Goal: Navigation & Orientation: Find specific page/section

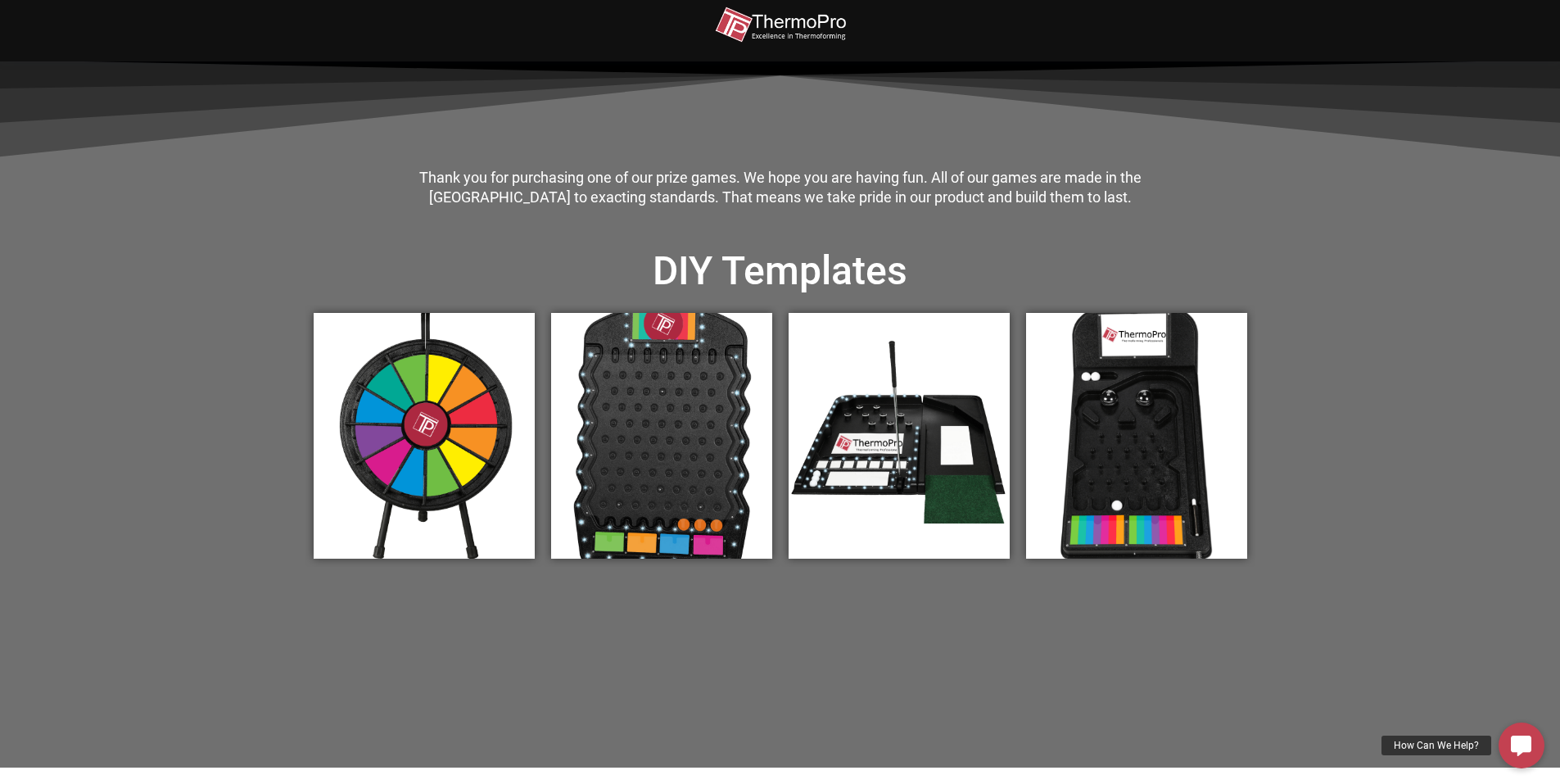
click at [816, 35] on img at bounding box center [780, 24] width 131 height 37
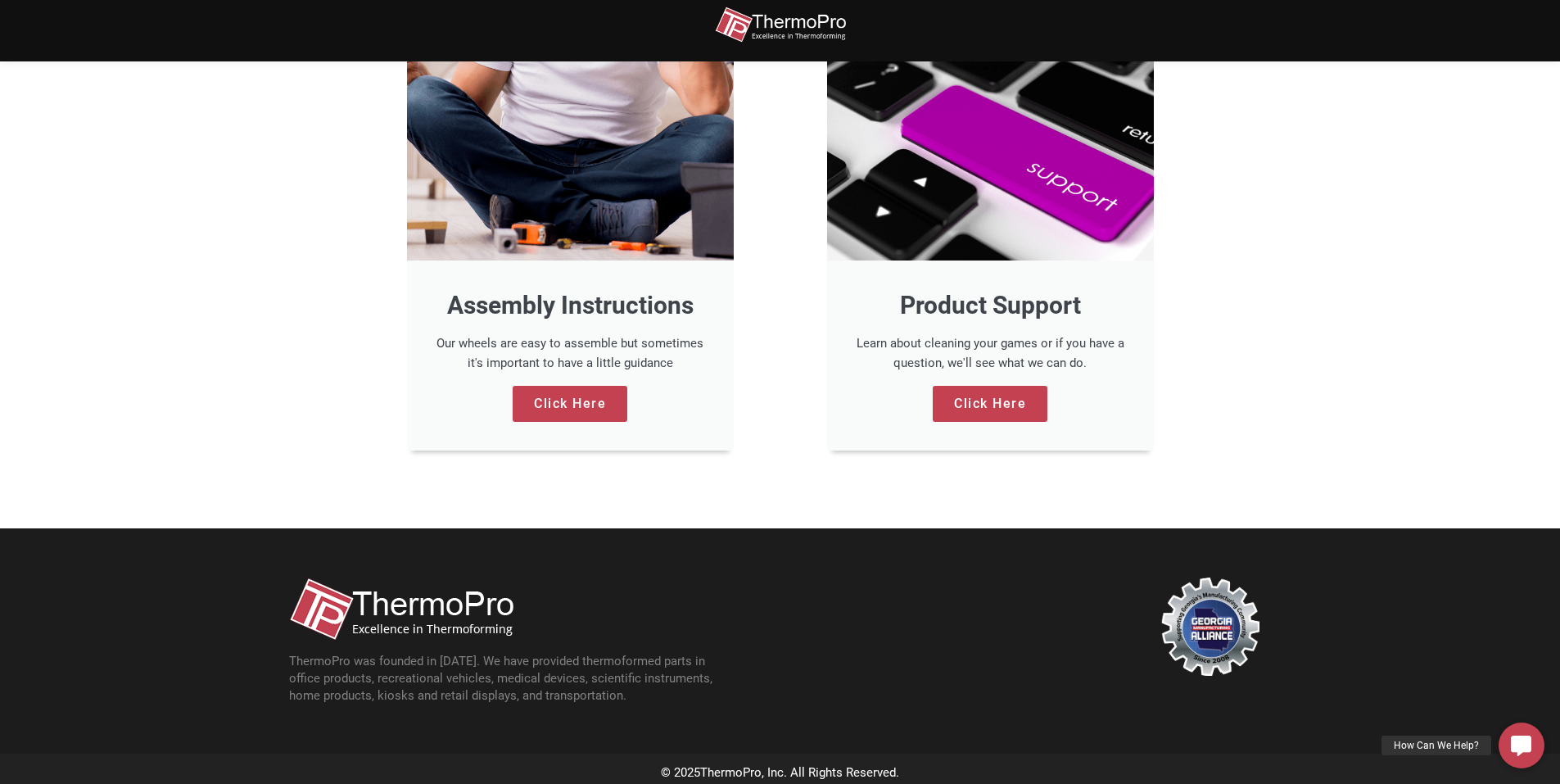
scroll to position [1399, 0]
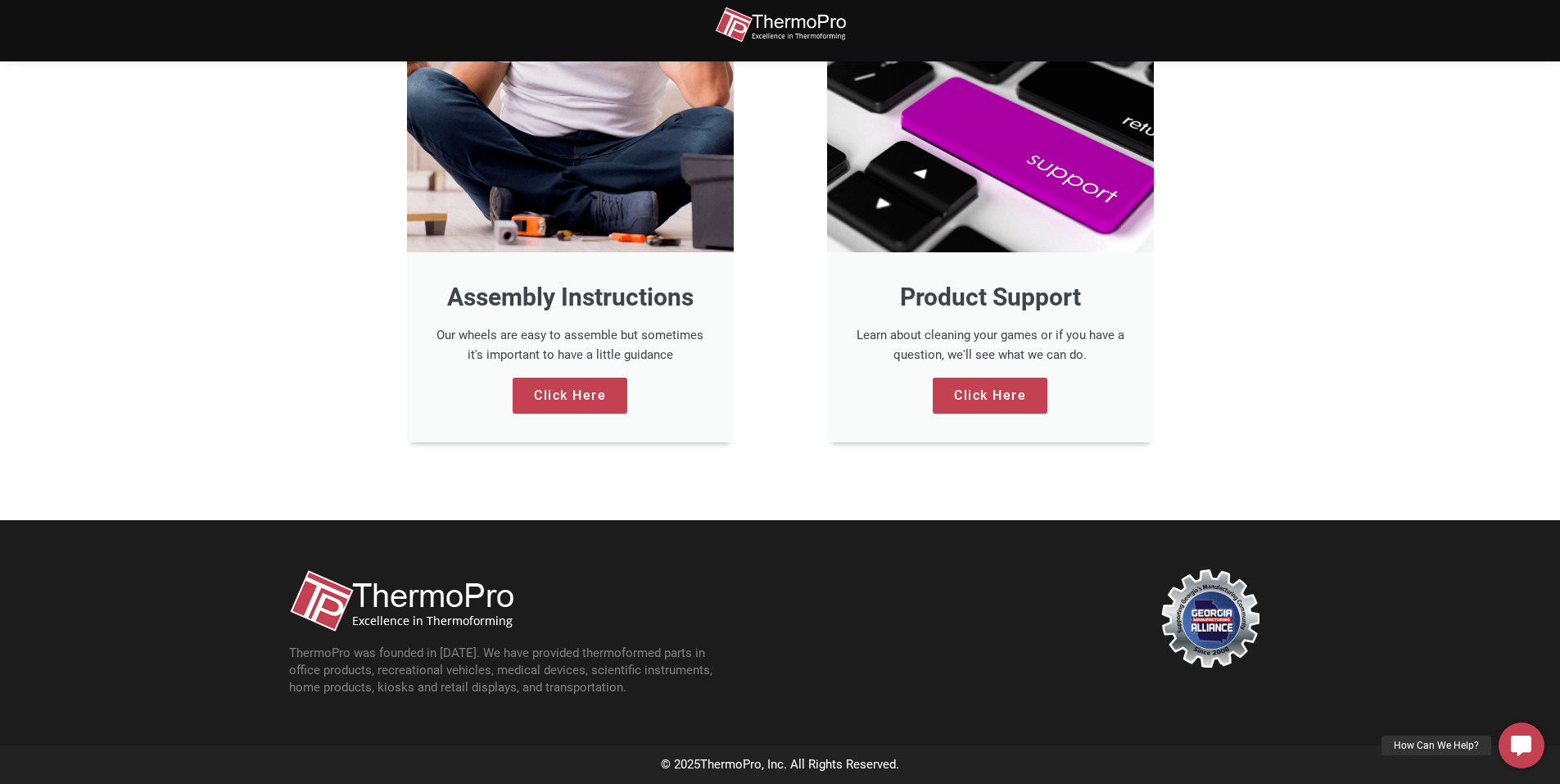
click at [739, 535] on section "ThermoPro was founded in [DATE]. We have provided thermoformed parts in office …" at bounding box center [780, 632] width 1560 height 225
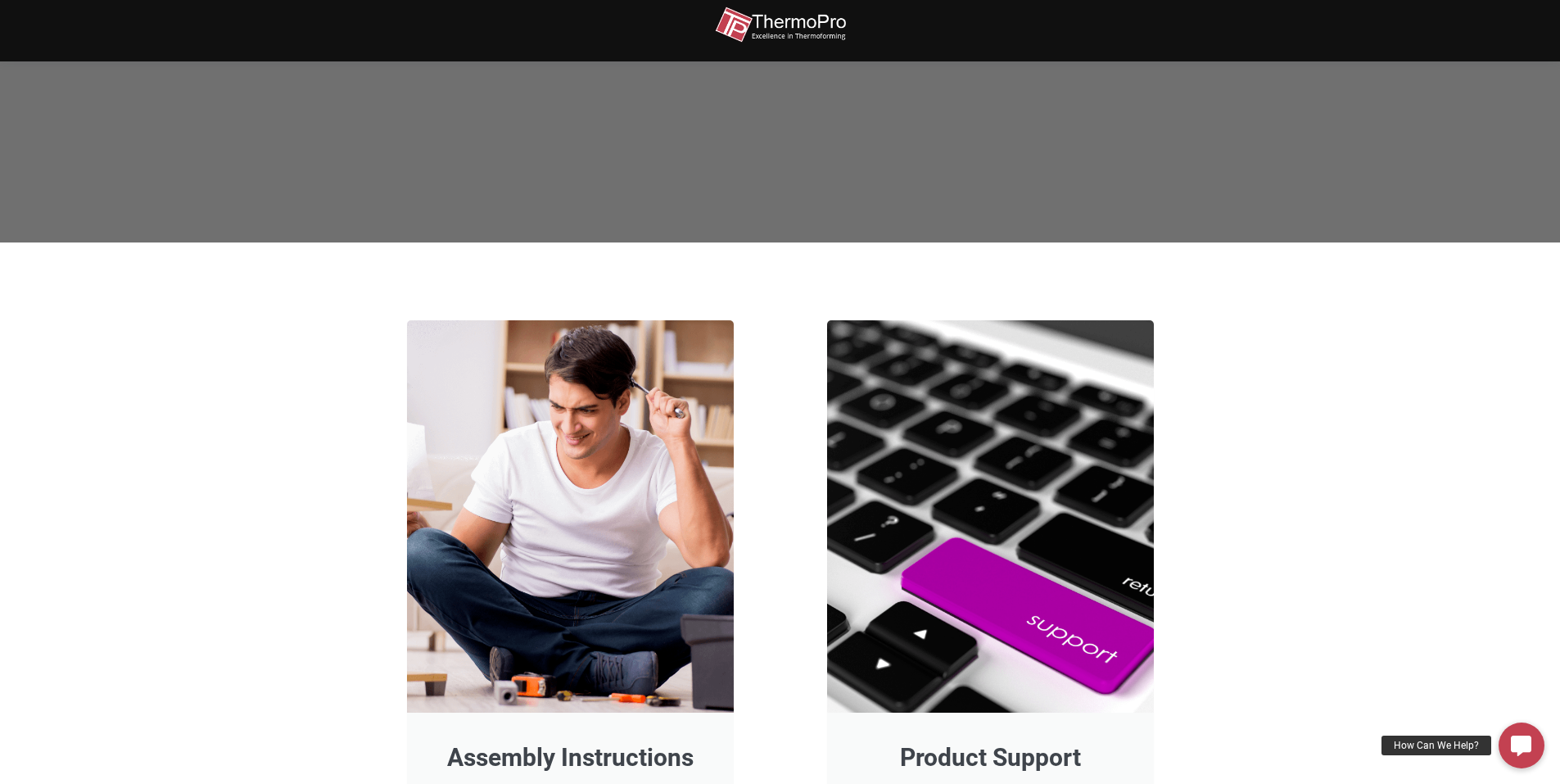
scroll to position [907, 0]
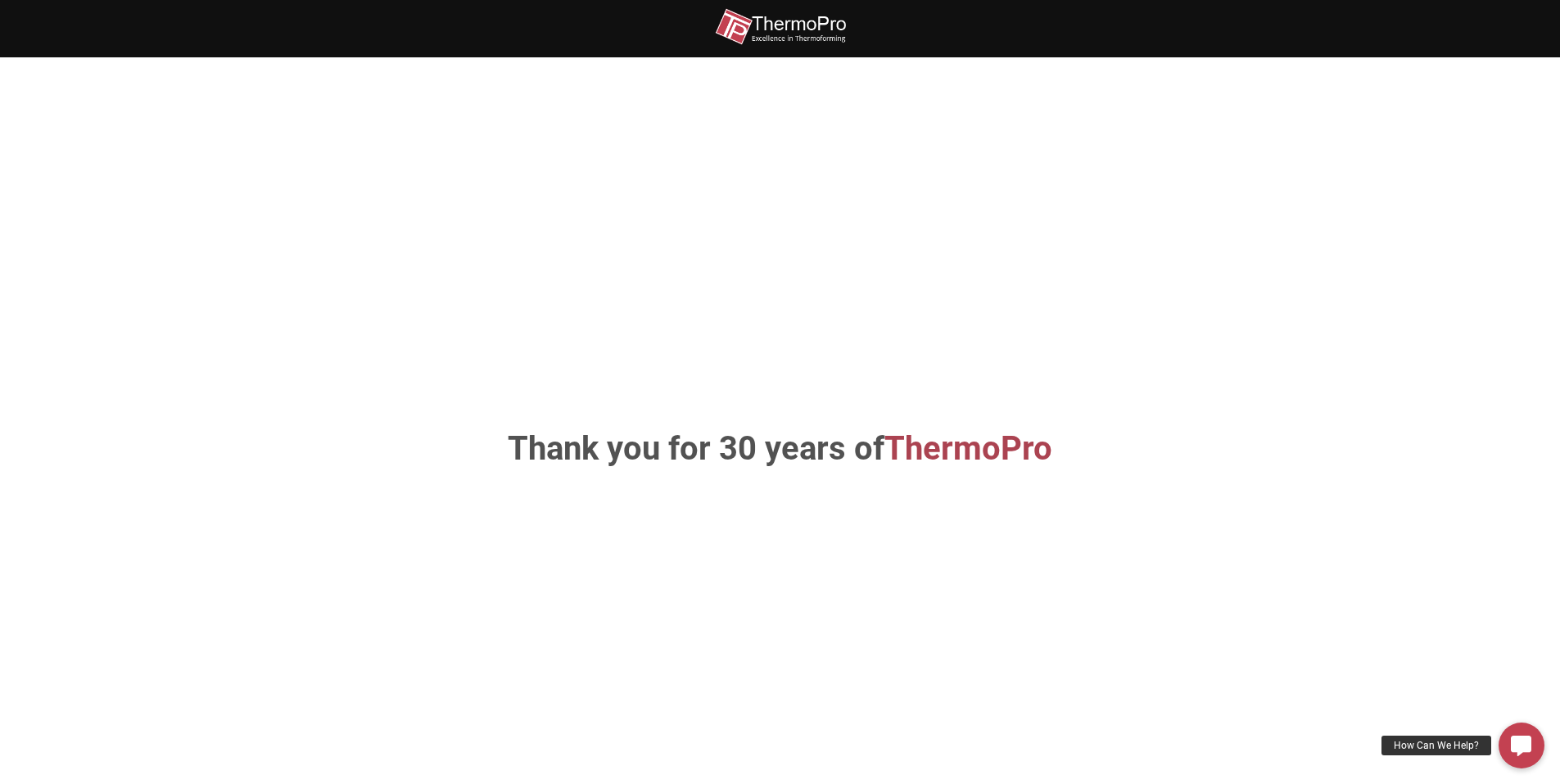
click at [787, 21] on img at bounding box center [780, 26] width 131 height 37
